Goal: Transaction & Acquisition: Purchase product/service

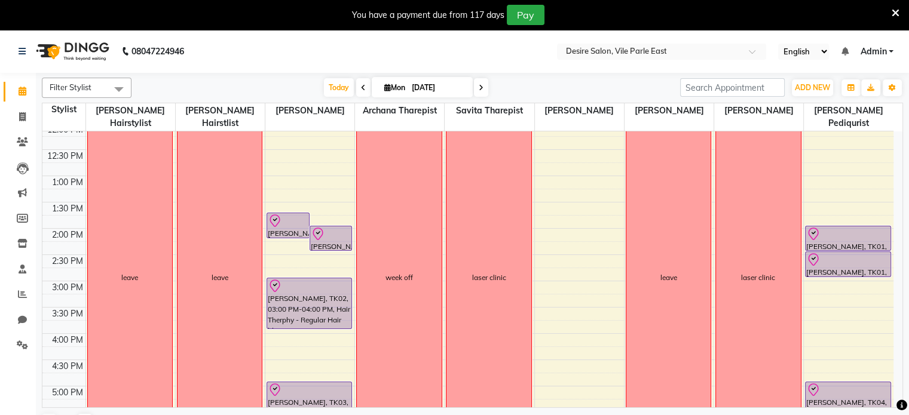
scroll to position [349, 0]
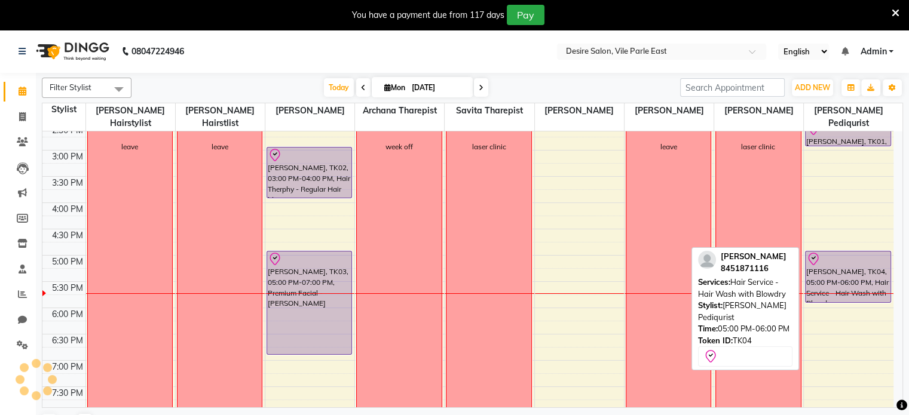
click at [858, 270] on div "[PERSON_NAME], TK04, 05:00 PM-06:00 PM, Hair Service - Hair Wash with Blowdry" at bounding box center [848, 277] width 85 height 51
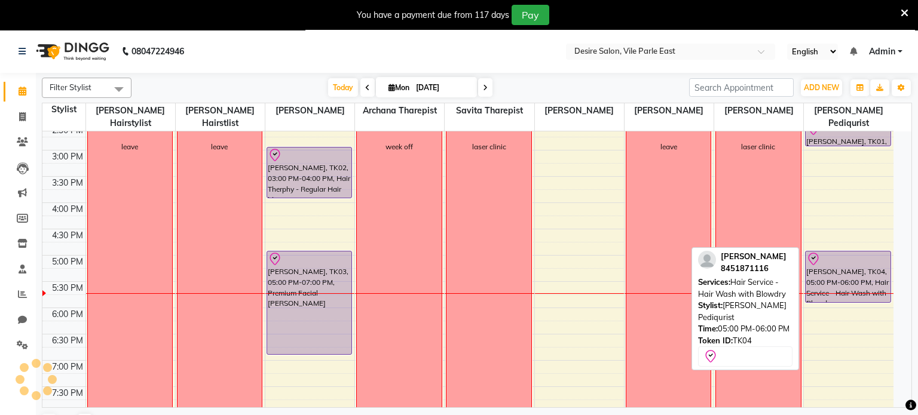
select select "8"
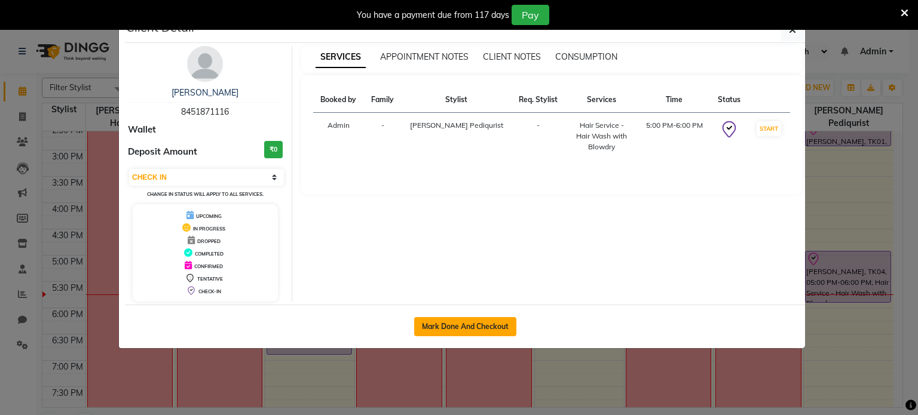
click at [492, 329] on button "Mark Done And Checkout" at bounding box center [465, 326] width 102 height 19
select select "8076"
select select "service"
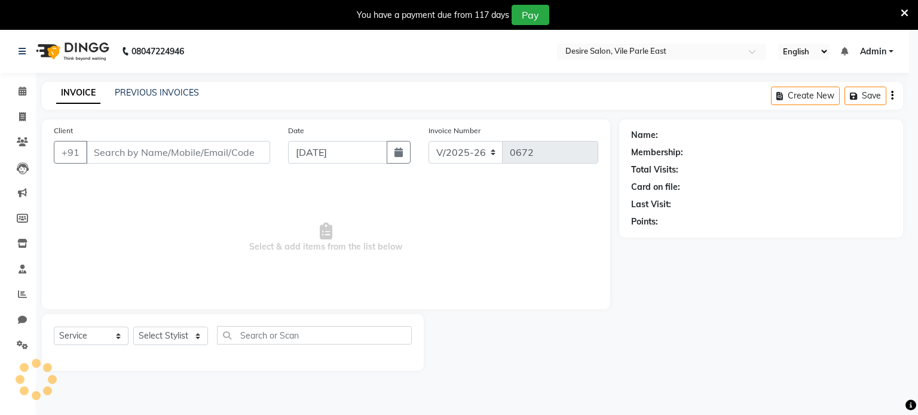
select select "3"
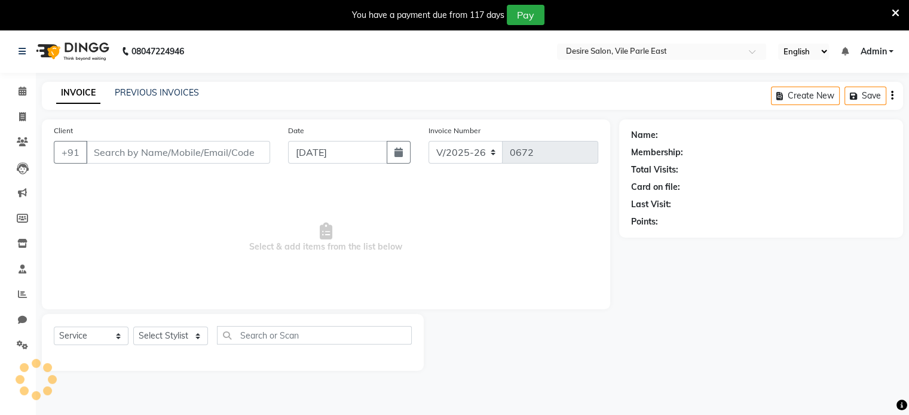
type input "8451871116"
select select "85301"
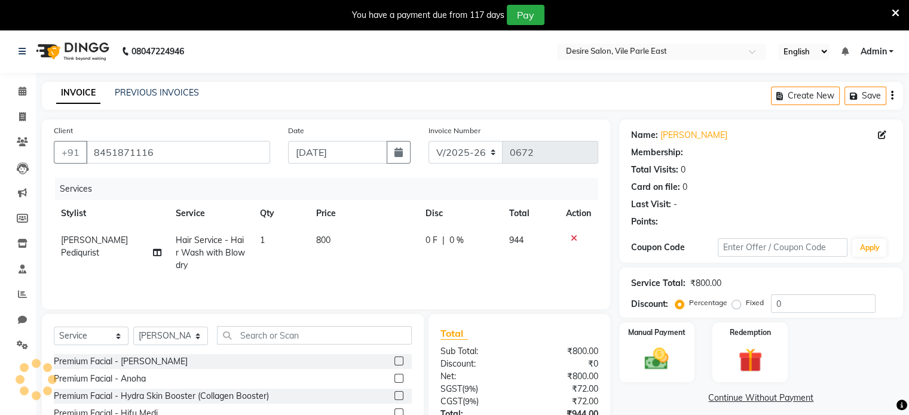
select select "1: Object"
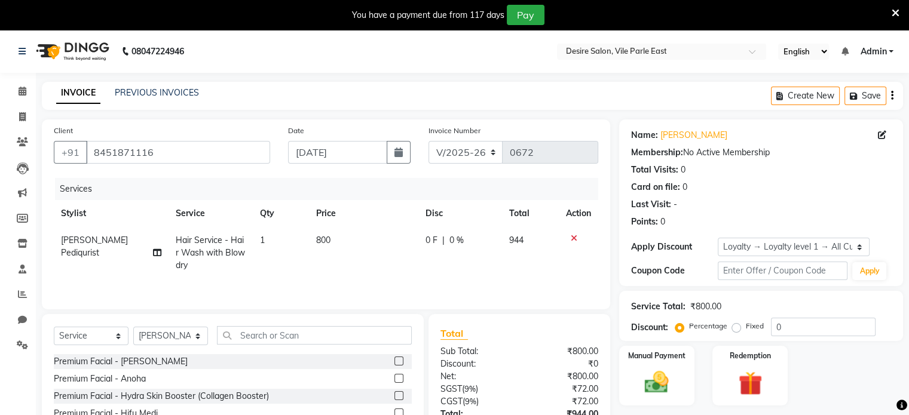
click at [344, 241] on td "800" at bounding box center [363, 253] width 109 height 52
select select "85301"
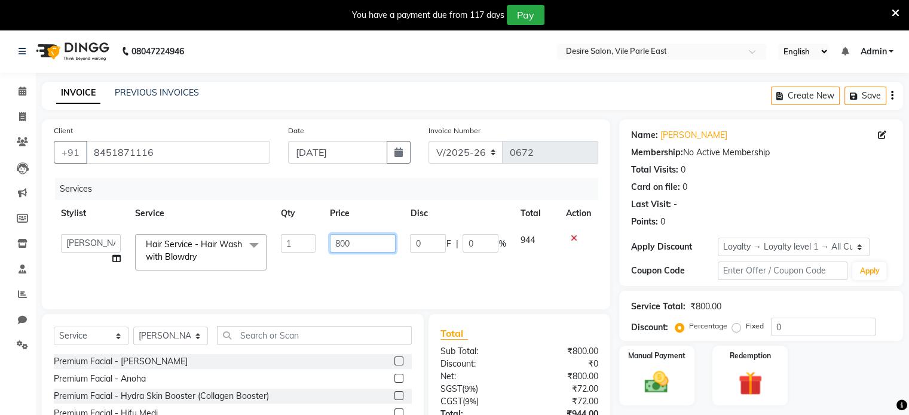
click at [364, 246] on input "800" at bounding box center [363, 243] width 66 height 19
type input "8"
type input "1150"
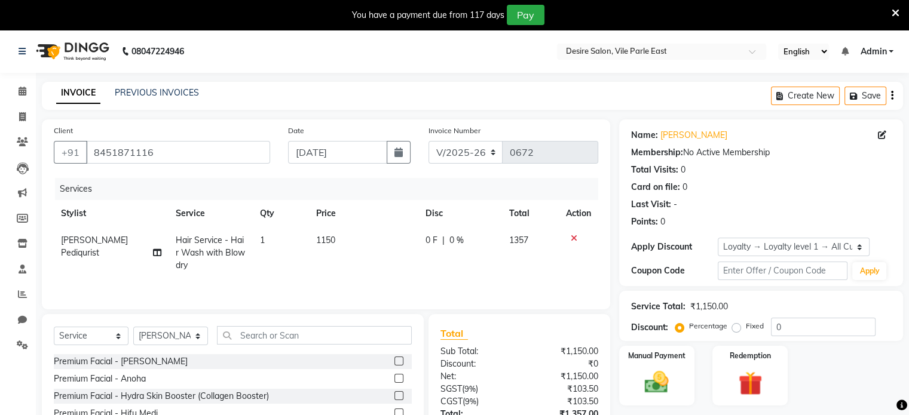
click at [375, 258] on td "1150" at bounding box center [363, 253] width 109 height 52
select select "85301"
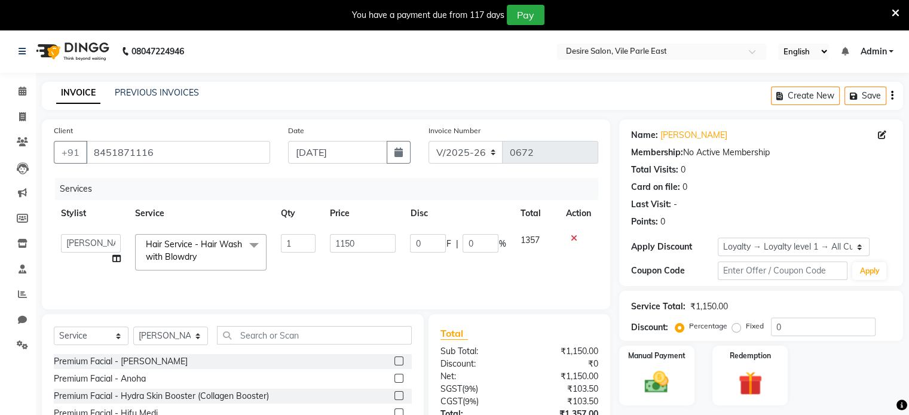
scroll to position [53, 0]
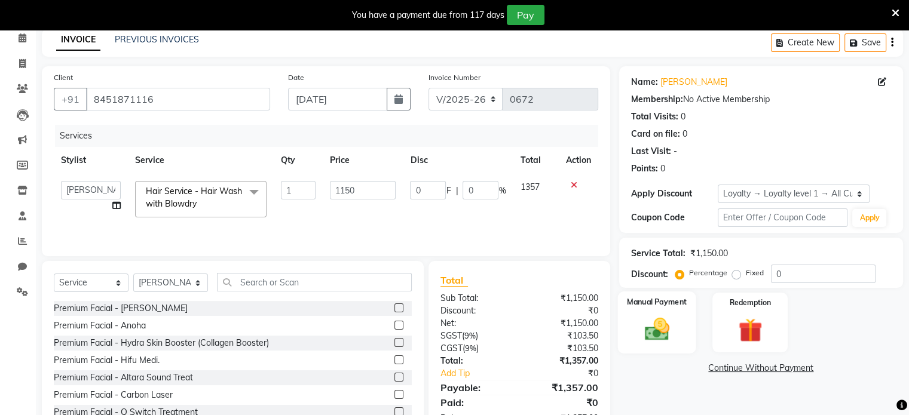
click at [683, 322] on div "Manual Payment" at bounding box center [656, 323] width 78 height 62
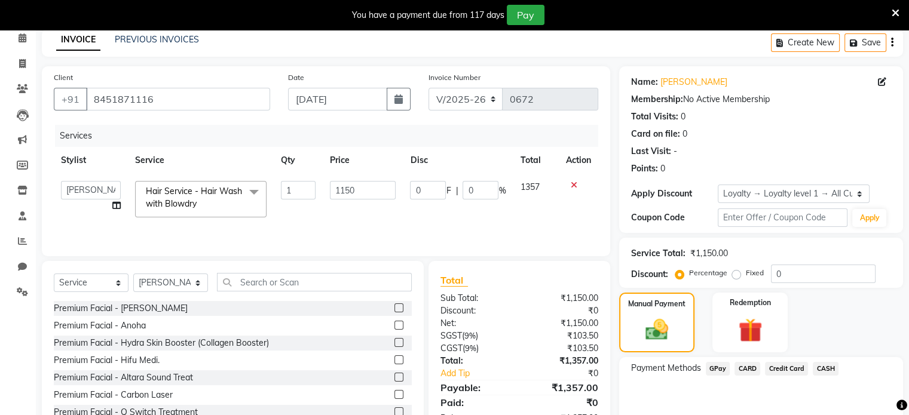
click at [822, 367] on span "CASH" at bounding box center [826, 369] width 26 height 14
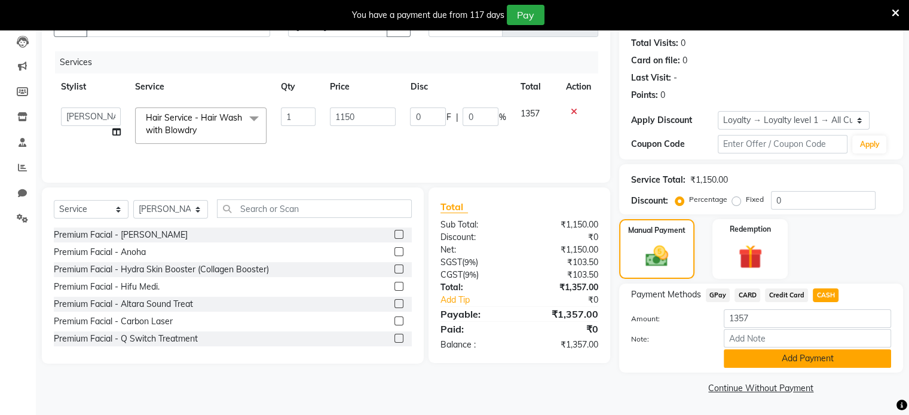
click at [795, 360] on button "Add Payment" at bounding box center [807, 359] width 167 height 19
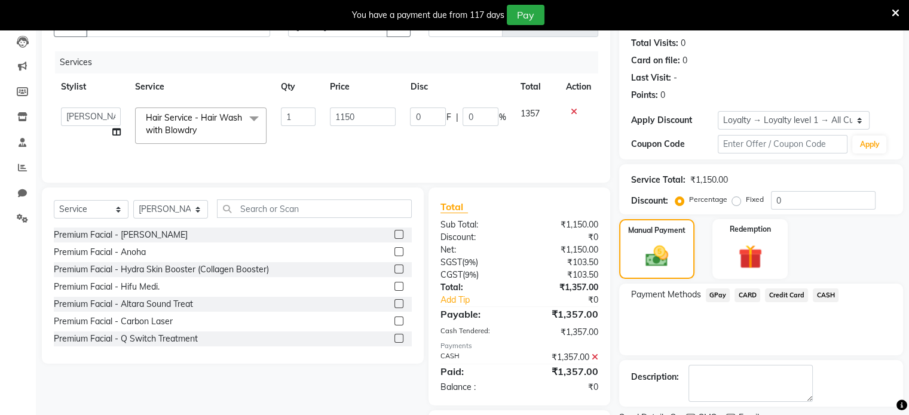
scroll to position [195, 0]
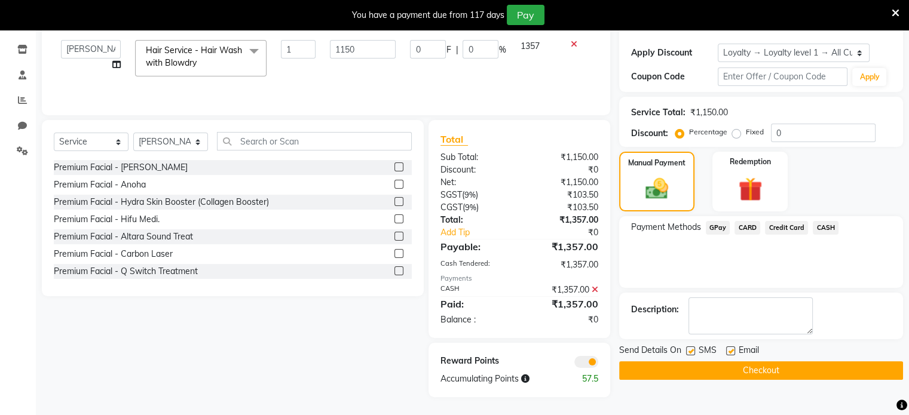
click at [747, 368] on button "Checkout" at bounding box center [761, 371] width 284 height 19
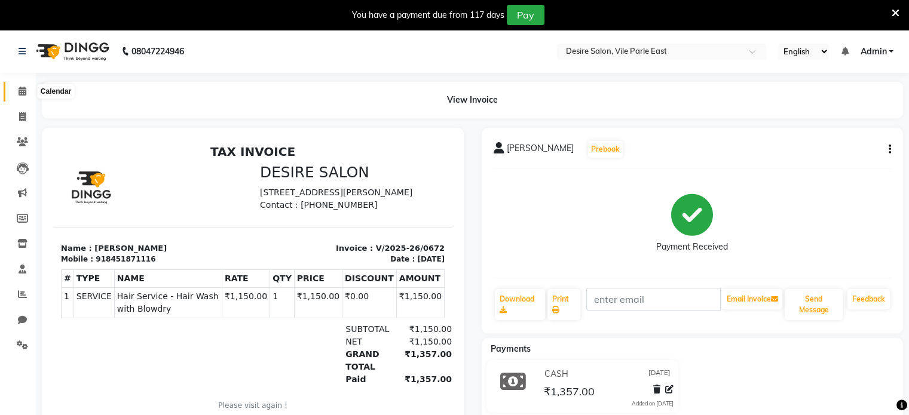
click at [22, 87] on icon at bounding box center [23, 91] width 8 height 9
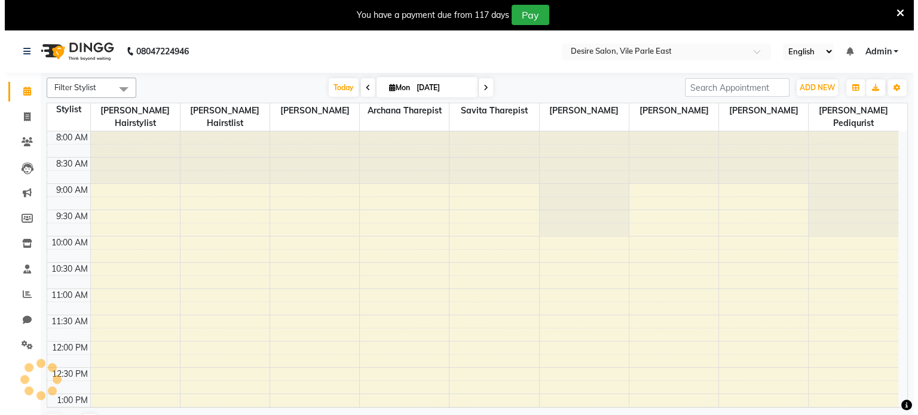
scroll to position [417, 0]
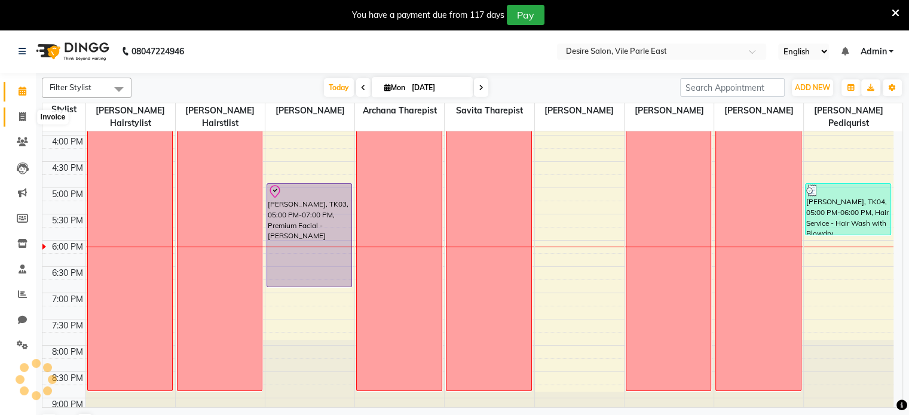
click at [20, 114] on icon at bounding box center [22, 116] width 7 height 9
select select "8076"
select select "service"
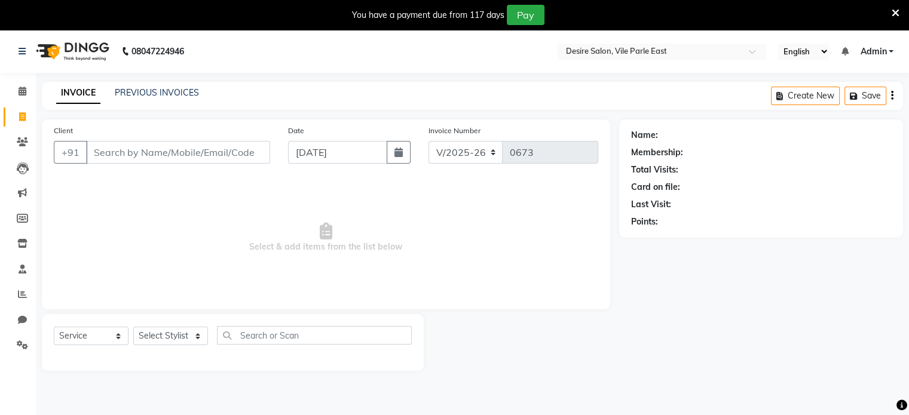
click at [108, 149] on input "Client" at bounding box center [178, 152] width 184 height 23
click at [112, 153] on input "Client" at bounding box center [178, 152] width 184 height 23
click at [146, 160] on input "dummy" at bounding box center [147, 152] width 123 height 23
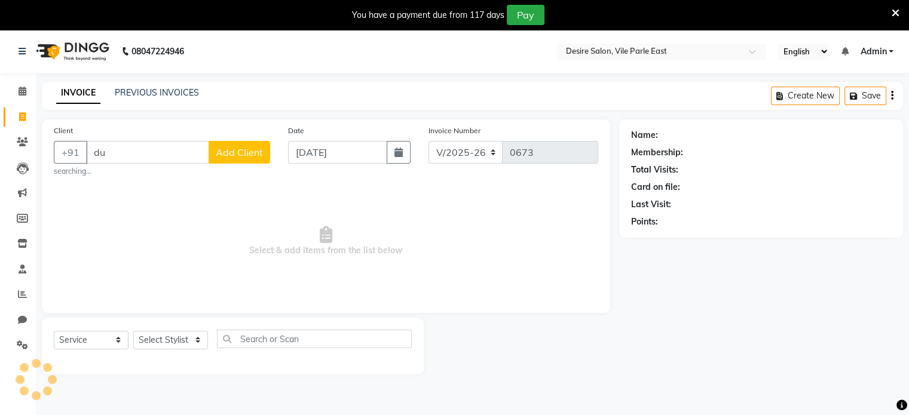
type input "d"
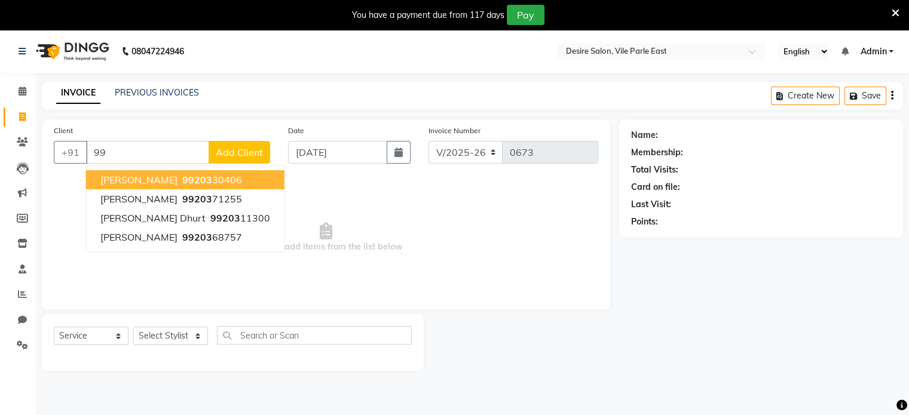
type input "9"
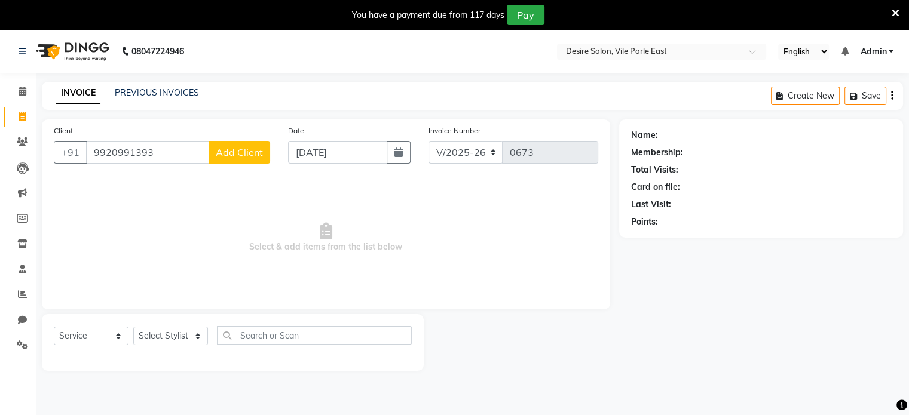
type input "9920991393"
click at [253, 154] on span "Add Client" at bounding box center [239, 152] width 47 height 12
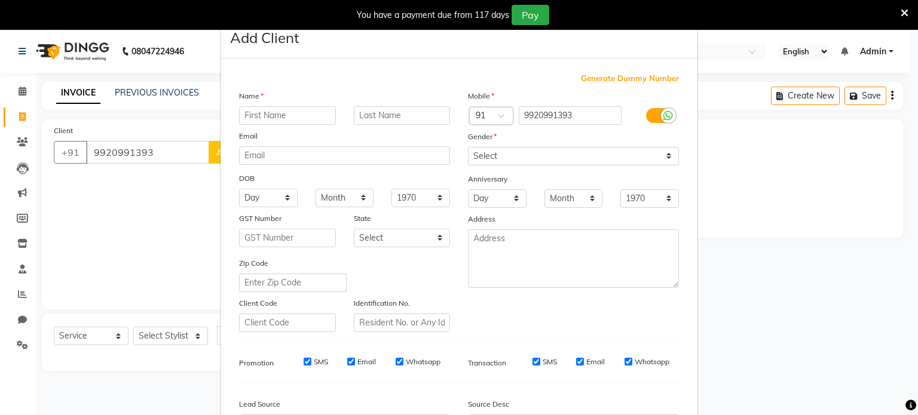
type input "d"
type input "Dummy"
click at [531, 151] on select "Select [DEMOGRAPHIC_DATA] [DEMOGRAPHIC_DATA] Other Prefer Not To Say" at bounding box center [573, 156] width 211 height 19
select select "[DEMOGRAPHIC_DATA]"
click at [468, 148] on select "Select [DEMOGRAPHIC_DATA] [DEMOGRAPHIC_DATA] Other Prefer Not To Say" at bounding box center [573, 156] width 211 height 19
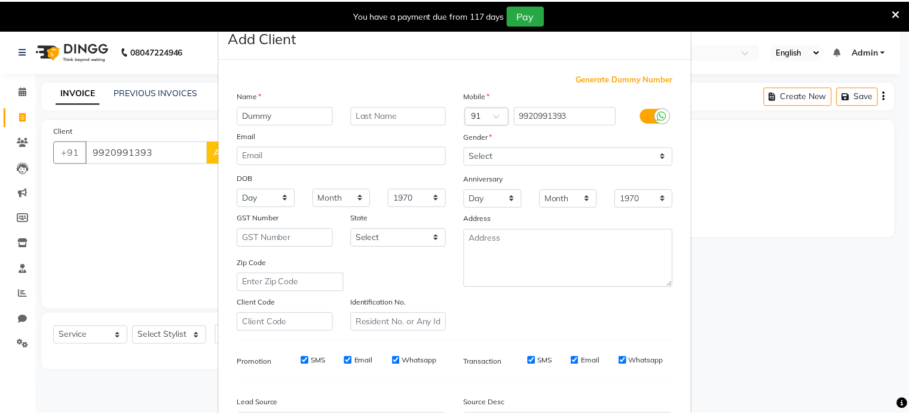
scroll to position [142, 0]
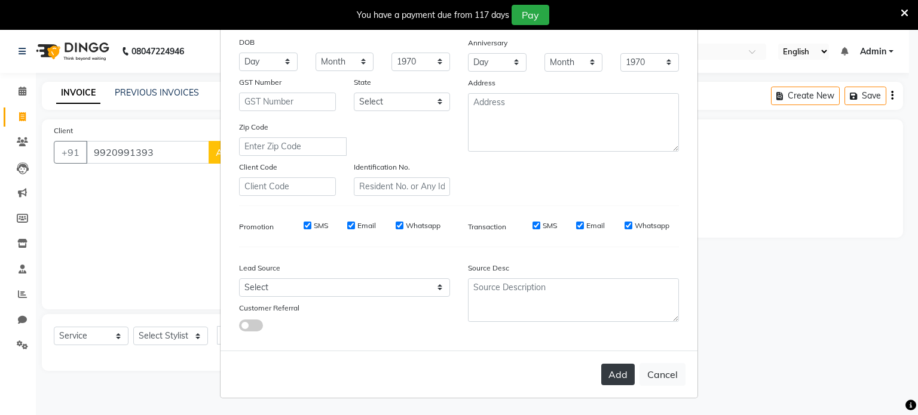
click at [609, 373] on button "Add" at bounding box center [617, 375] width 33 height 22
select select
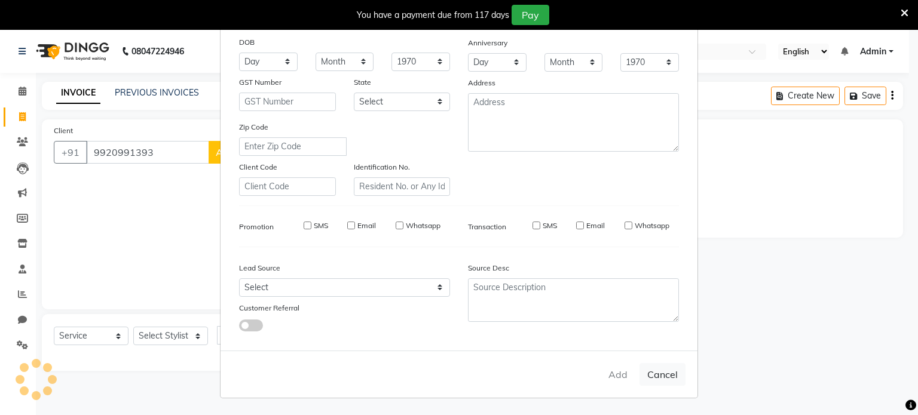
select select
checkbox input "false"
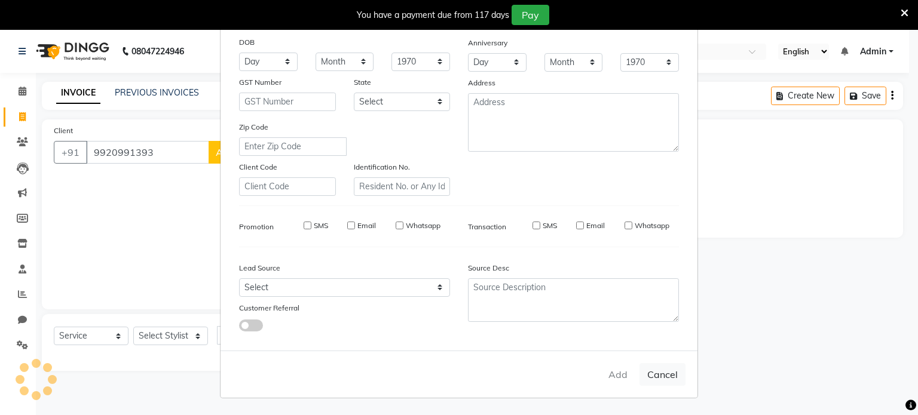
checkbox input "false"
select select "1: Object"
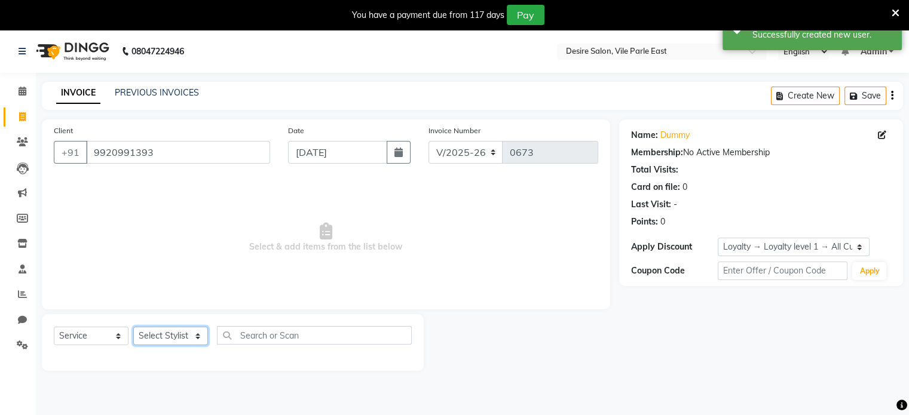
click at [187, 340] on select "Select Stylist Archana Tharepist [PERSON_NAME] Pediqurist [PERSON_NAME] desire …" at bounding box center [170, 336] width 75 height 19
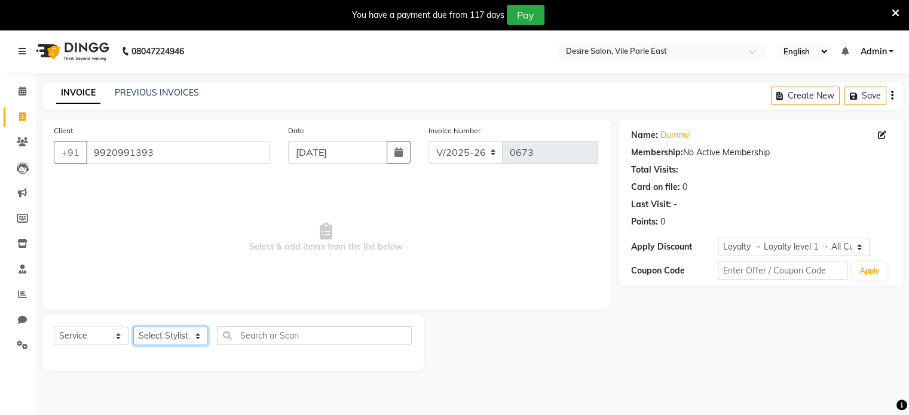
select select "85301"
click at [133, 327] on select "Select Stylist Archana Tharepist [PERSON_NAME] Pediqurist [PERSON_NAME] desire …" at bounding box center [170, 336] width 75 height 19
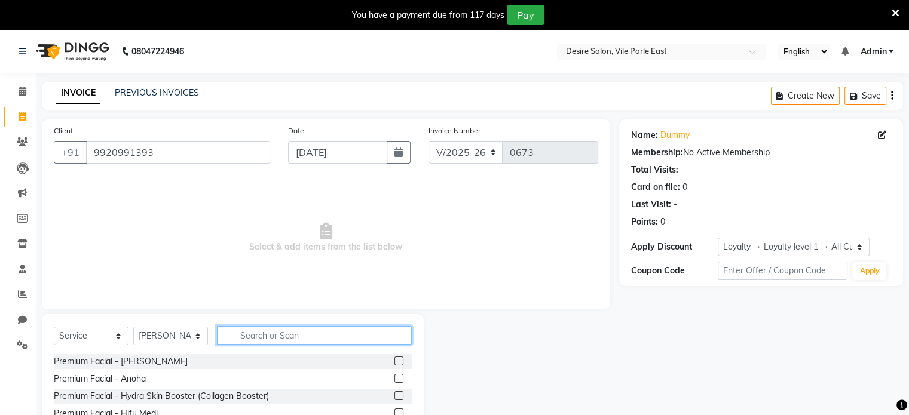
click at [262, 334] on input "text" at bounding box center [314, 335] width 195 height 19
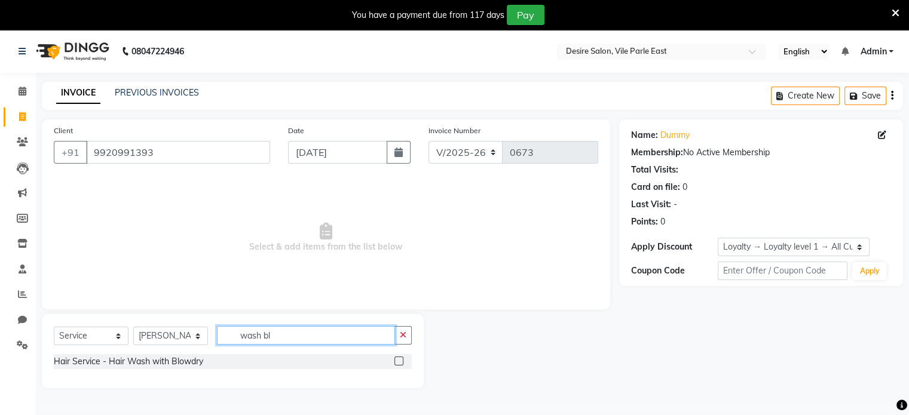
type input "wash bl"
click at [394, 362] on label at bounding box center [398, 361] width 9 height 9
click at [394, 362] on input "checkbox" at bounding box center [398, 362] width 8 height 8
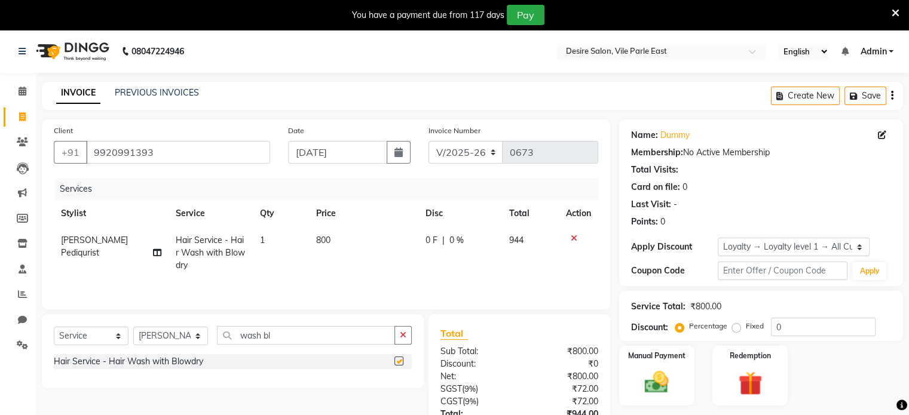
checkbox input "false"
click at [359, 252] on td "800" at bounding box center [363, 253] width 109 height 52
select select "85301"
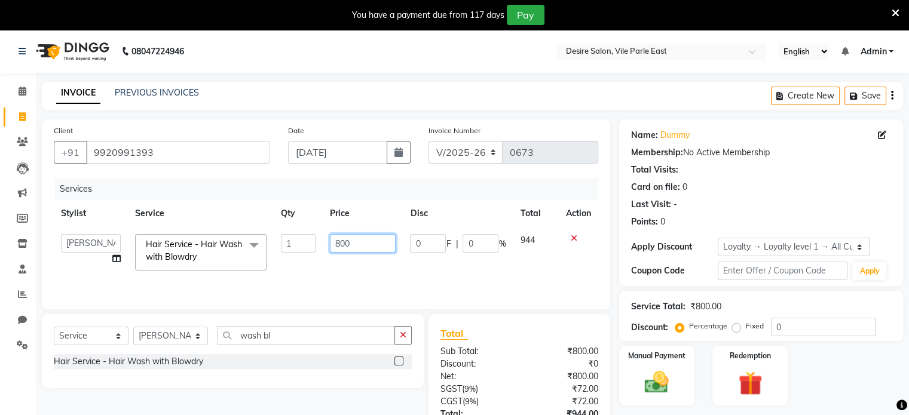
click at [360, 248] on input "800" at bounding box center [363, 243] width 66 height 19
type input "8"
type input "600"
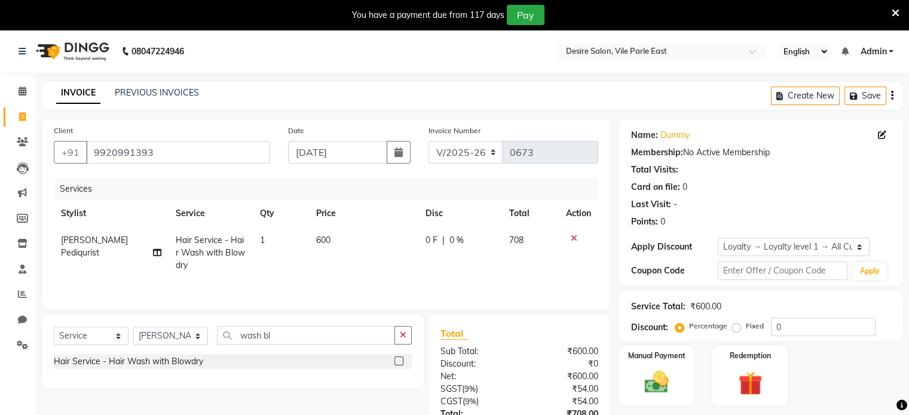
click at [362, 267] on td "600" at bounding box center [363, 253] width 109 height 52
select select "85301"
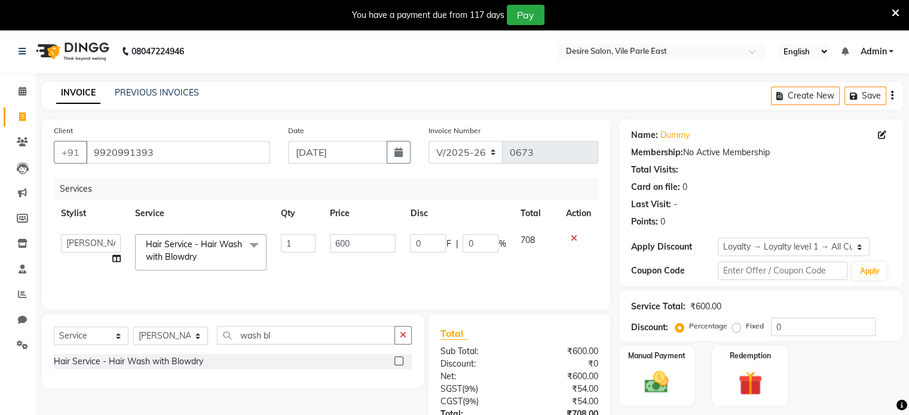
click at [893, 96] on div "Create New Save" at bounding box center [837, 96] width 132 height 28
click at [892, 96] on icon "button" at bounding box center [892, 96] width 2 height 1
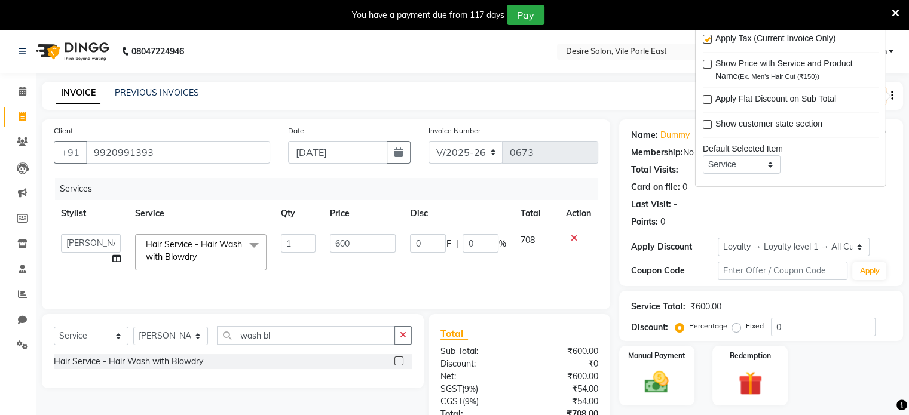
click at [707, 38] on label at bounding box center [707, 39] width 9 height 9
click at [707, 38] on input "checkbox" at bounding box center [707, 40] width 8 height 8
checkbox input "false"
click at [823, 220] on div "Points: 0" at bounding box center [761, 222] width 260 height 13
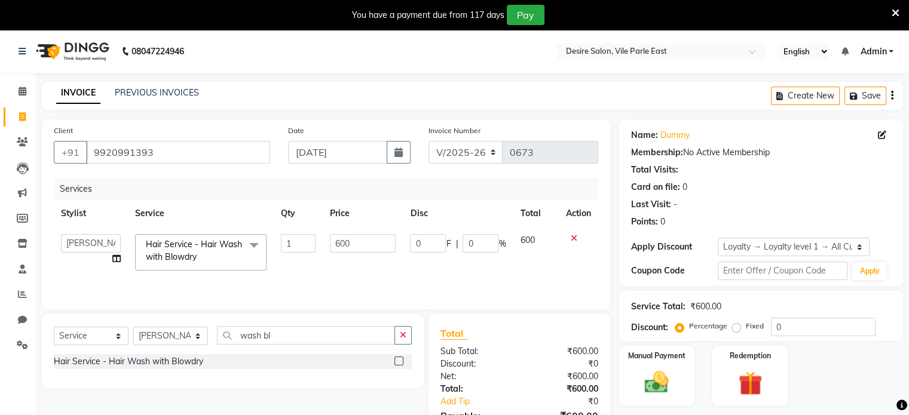
scroll to position [68, 0]
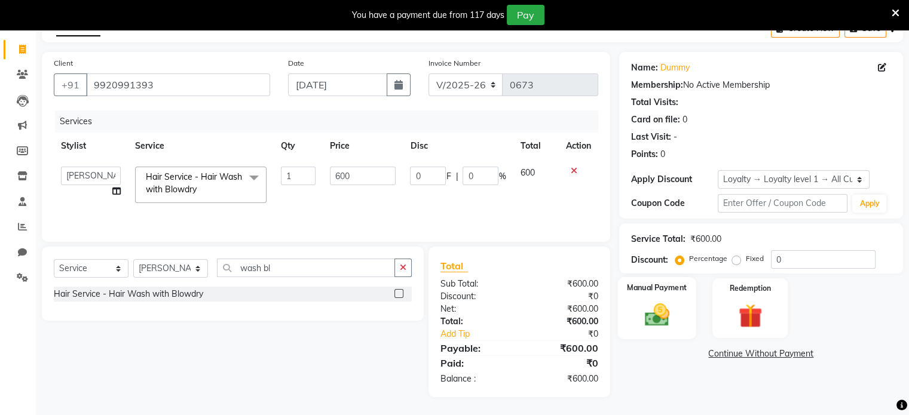
click at [679, 313] on div "Manual Payment" at bounding box center [656, 308] width 78 height 62
click at [816, 348] on span "CASH" at bounding box center [826, 355] width 26 height 14
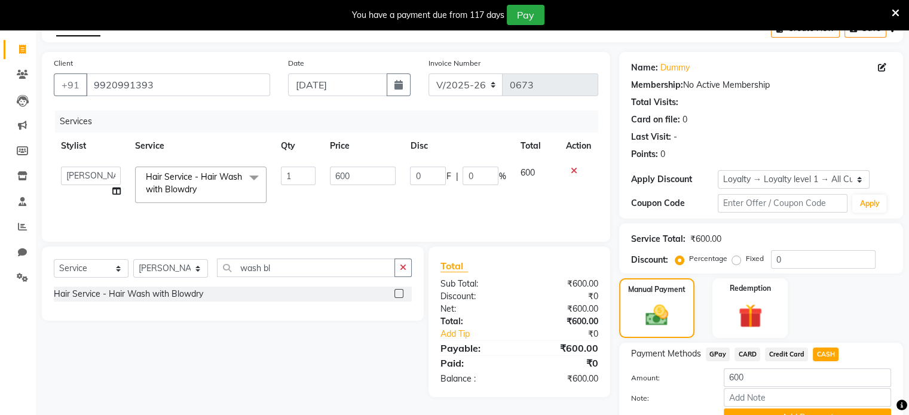
scroll to position [127, 0]
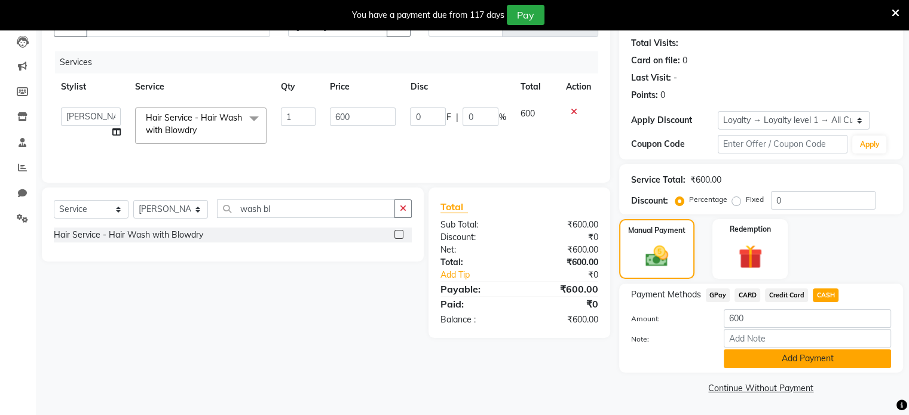
click at [838, 358] on button "Add Payment" at bounding box center [807, 359] width 167 height 19
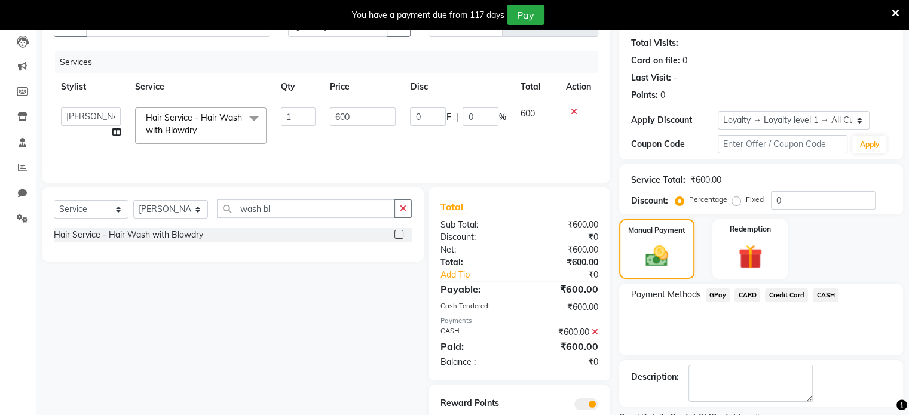
scroll to position [176, 0]
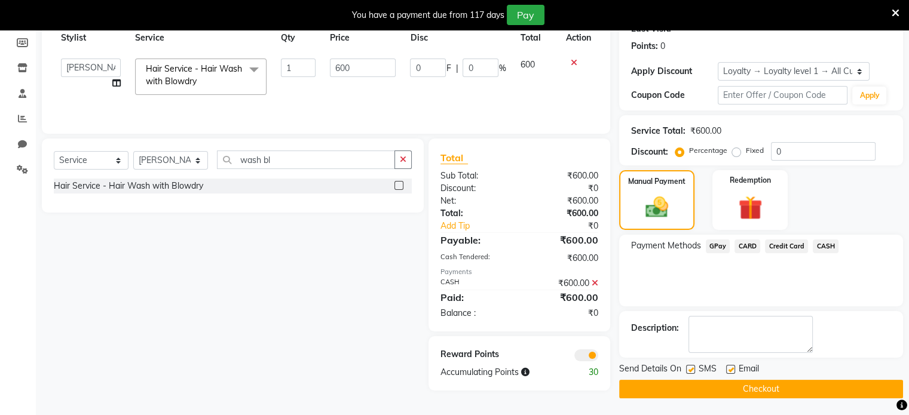
click at [793, 387] on button "Checkout" at bounding box center [761, 389] width 284 height 19
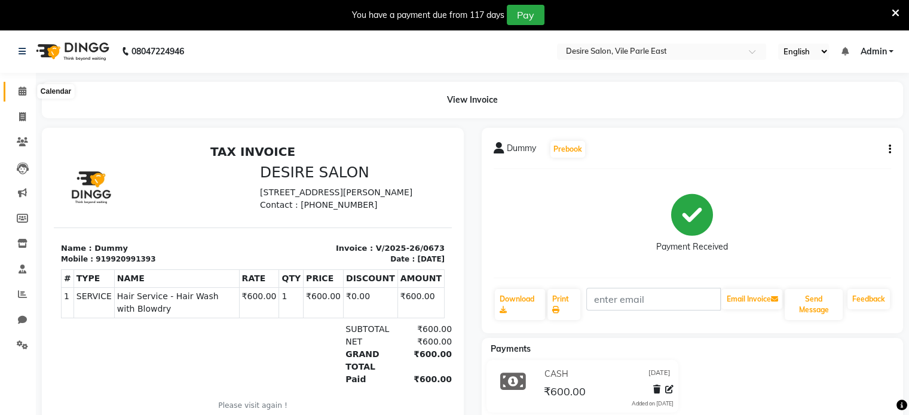
click at [22, 88] on icon at bounding box center [23, 91] width 8 height 9
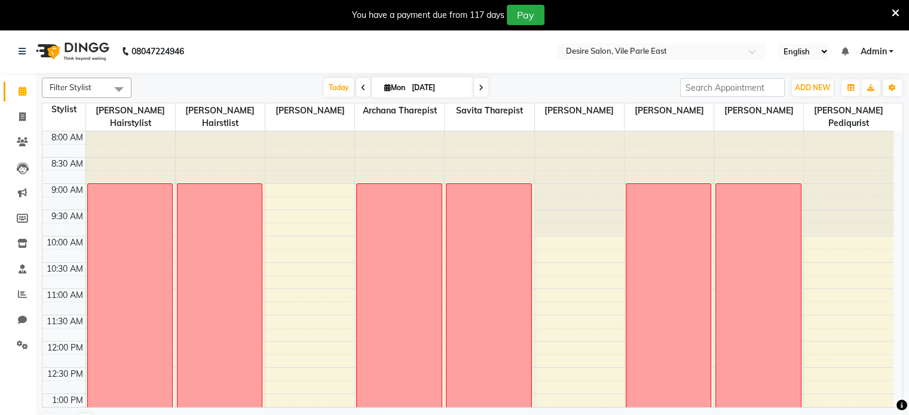
click at [430, 79] on input "[DATE]" at bounding box center [438, 88] width 60 height 18
select select "9"
select select "2025"
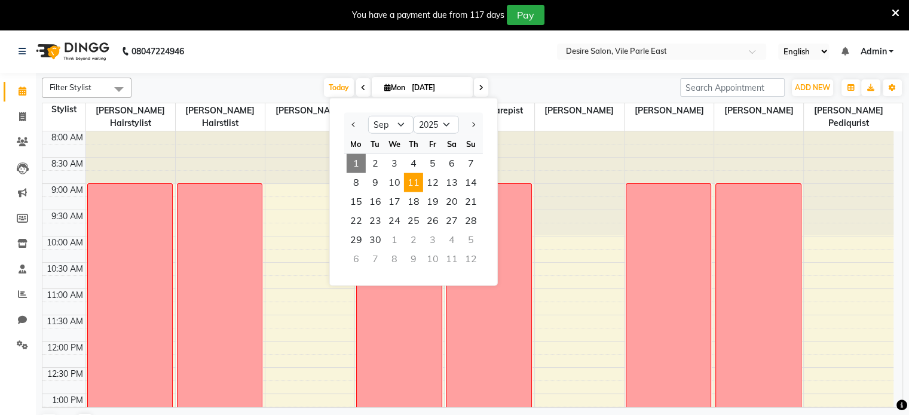
click at [409, 179] on span "11" at bounding box center [413, 182] width 19 height 19
type input "[DATE]"
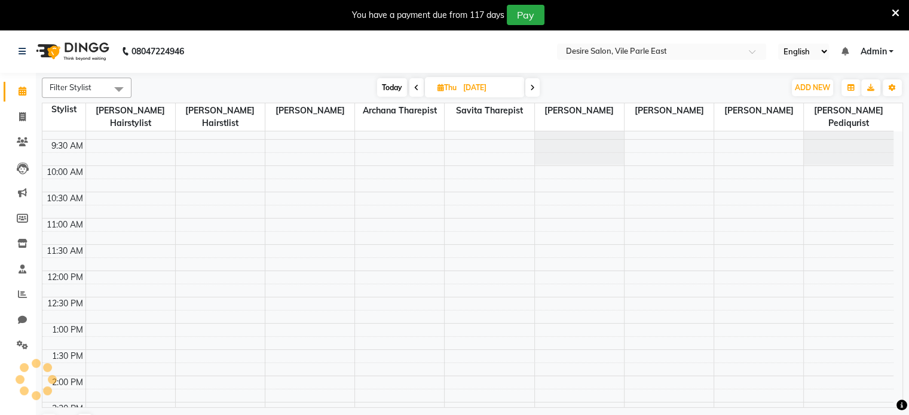
scroll to position [74, 0]
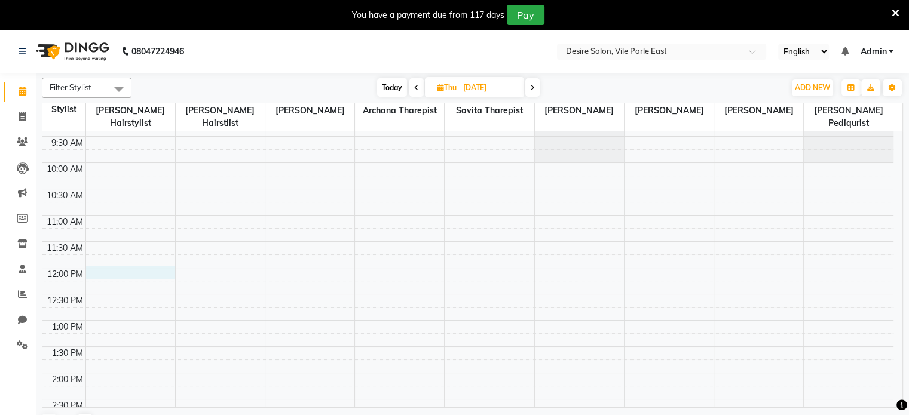
click at [120, 281] on td at bounding box center [489, 287] width 808 height 13
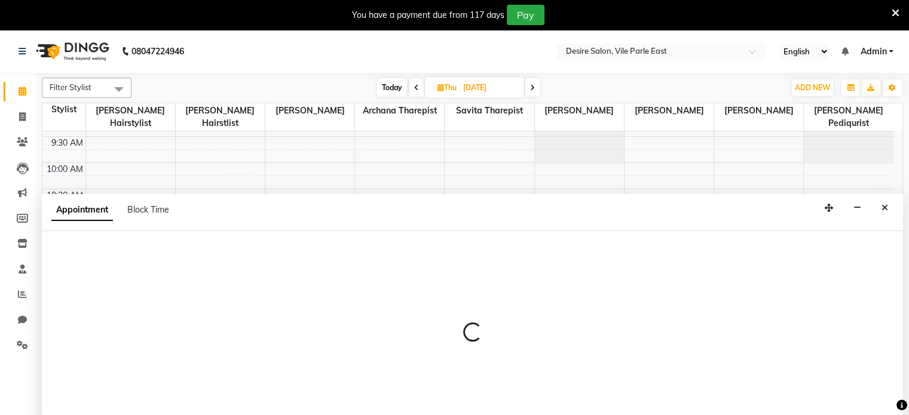
select select "74551"
select select "720"
select select "tentative"
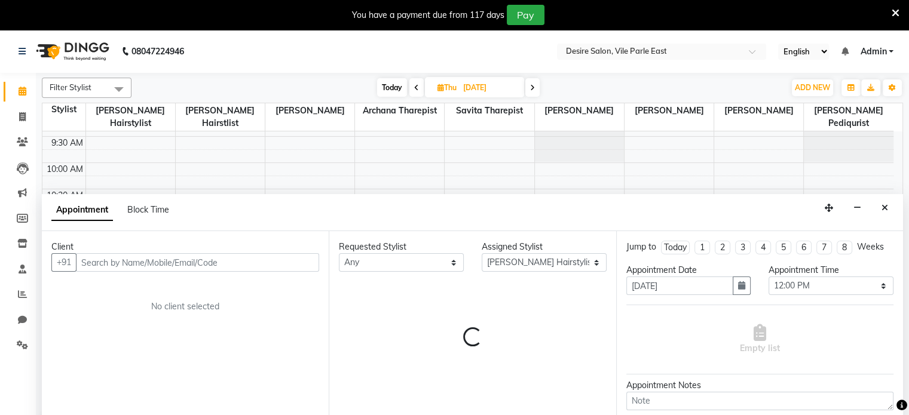
scroll to position [30, 0]
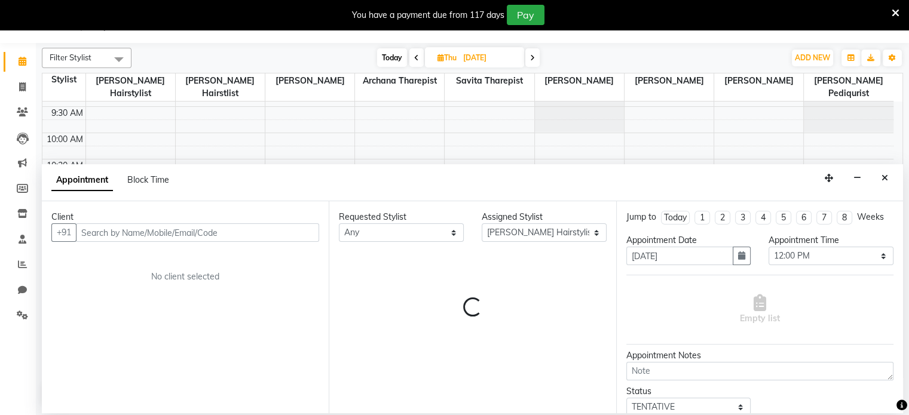
click at [120, 266] on div "Client +91 No client selected" at bounding box center [185, 307] width 287 height 212
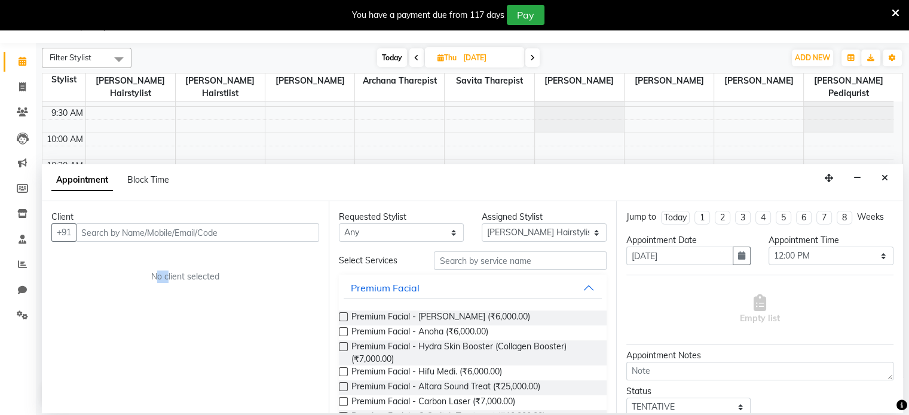
click at [120, 266] on div "Client +91 No client selected" at bounding box center [185, 307] width 287 height 212
click at [886, 180] on icon "Close" at bounding box center [884, 178] width 7 height 8
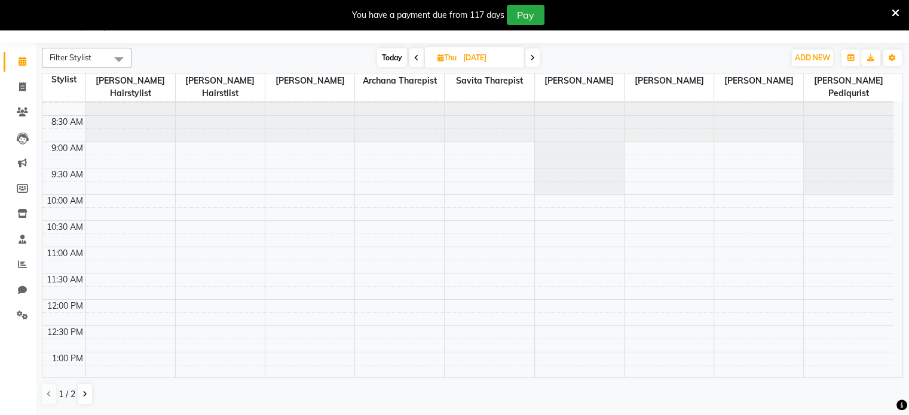
scroll to position [0, 0]
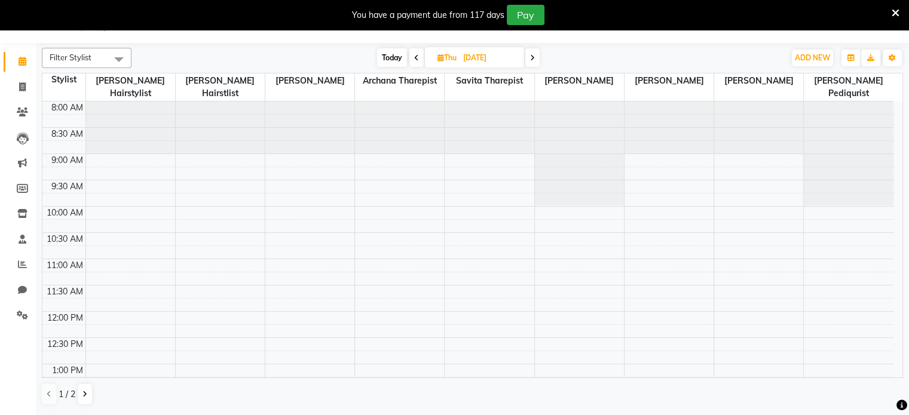
click at [495, 59] on input "[DATE]" at bounding box center [490, 58] width 60 height 18
select select "9"
select select "2025"
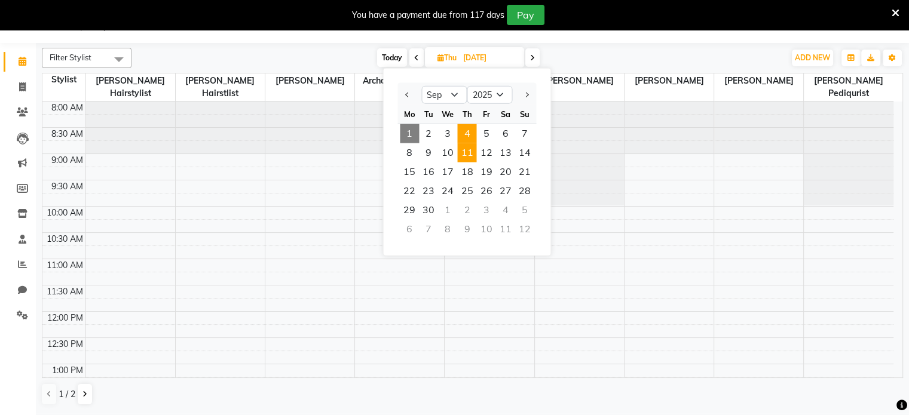
click at [467, 131] on span "4" at bounding box center [466, 133] width 19 height 19
type input "[DATE]"
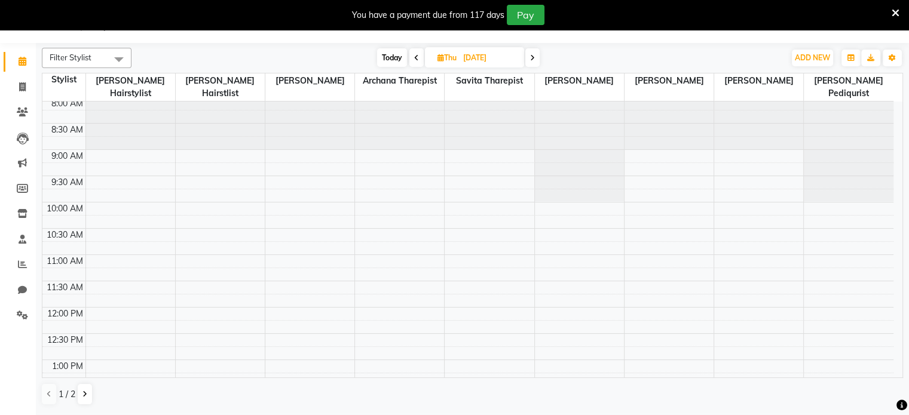
scroll to position [7, 0]
